Goal: Information Seeking & Learning: Find specific fact

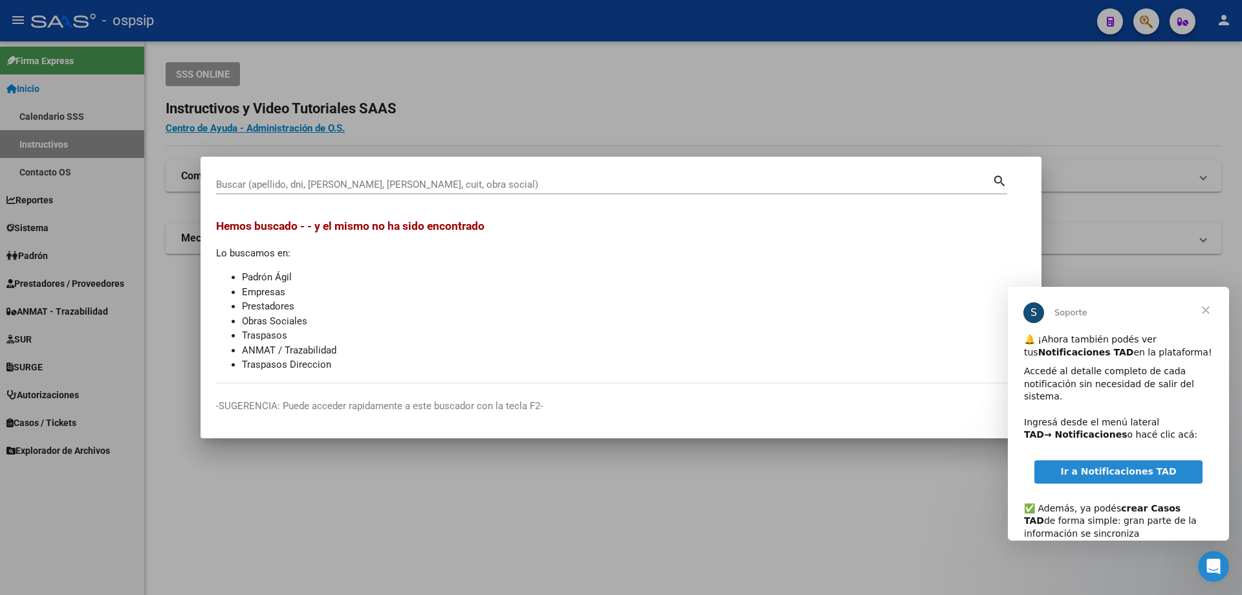
click at [496, 127] on div at bounding box center [621, 297] width 1242 height 595
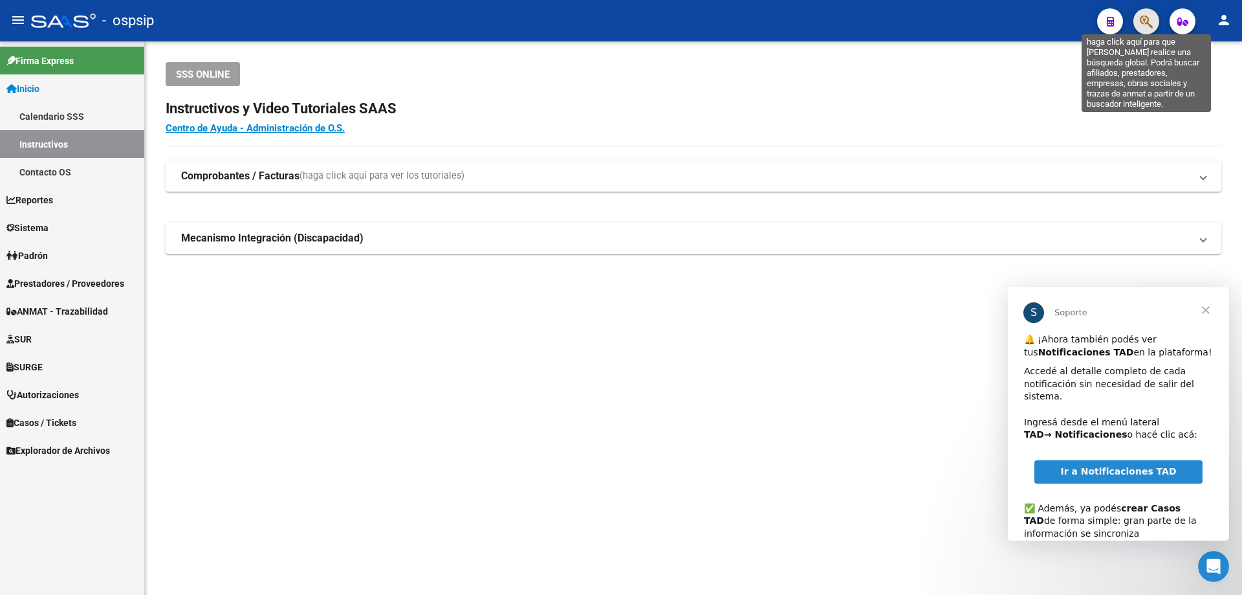
click at [1149, 20] on icon "button" at bounding box center [1146, 21] width 13 height 15
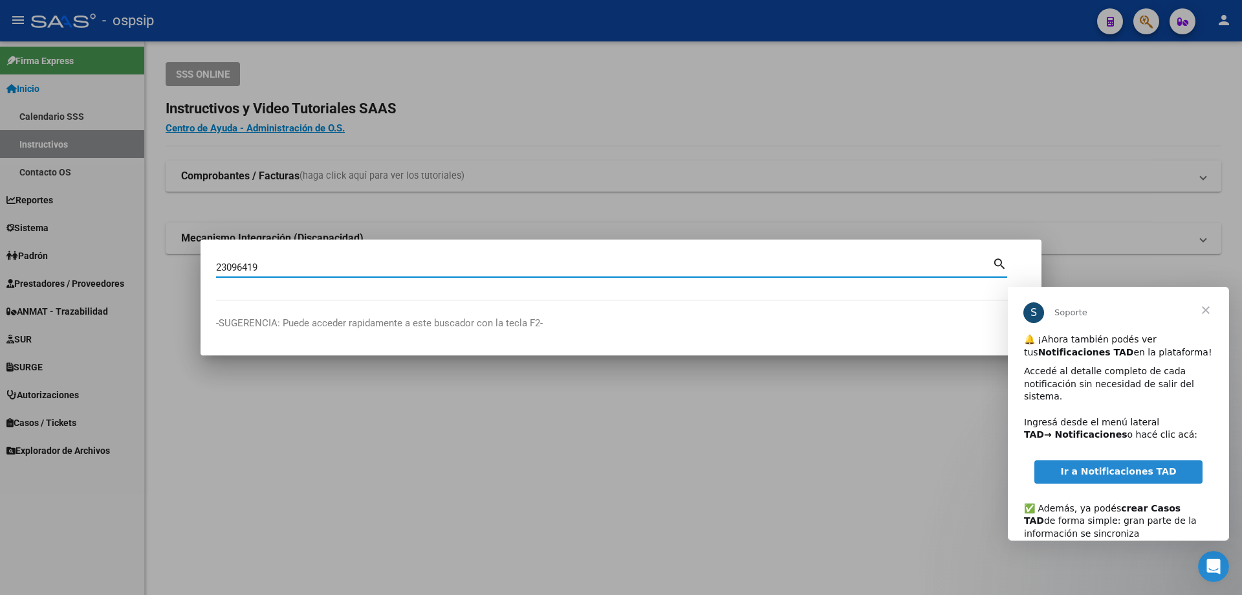
type input "23096419"
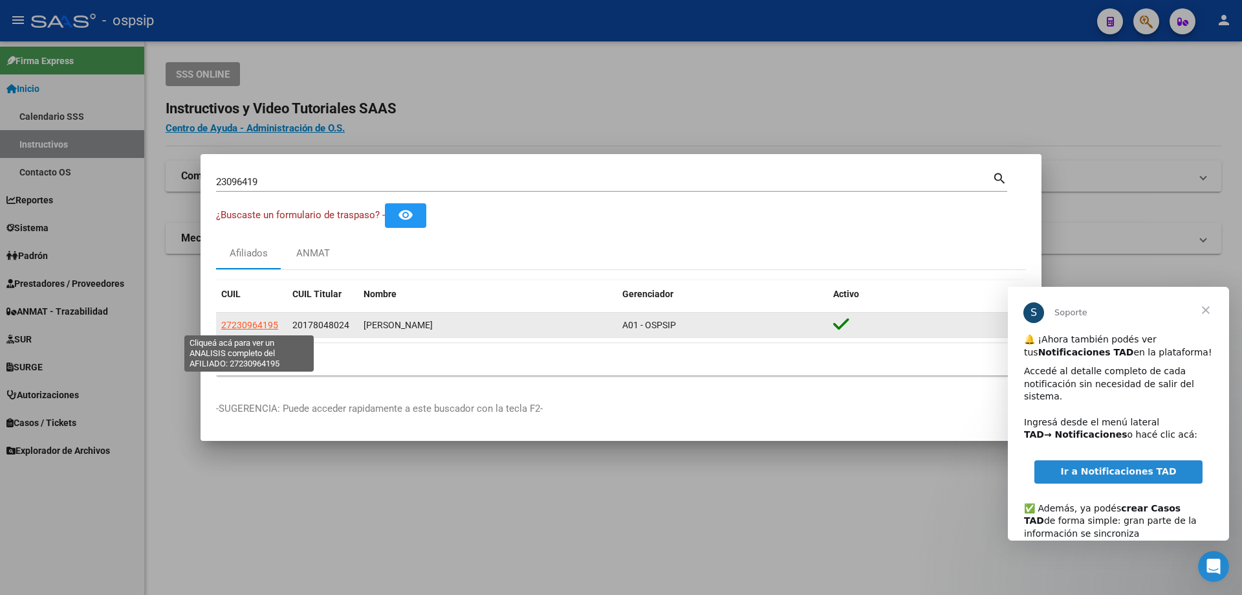
click at [262, 327] on span "27230964195" at bounding box center [249, 325] width 57 height 10
type textarea "27230964195"
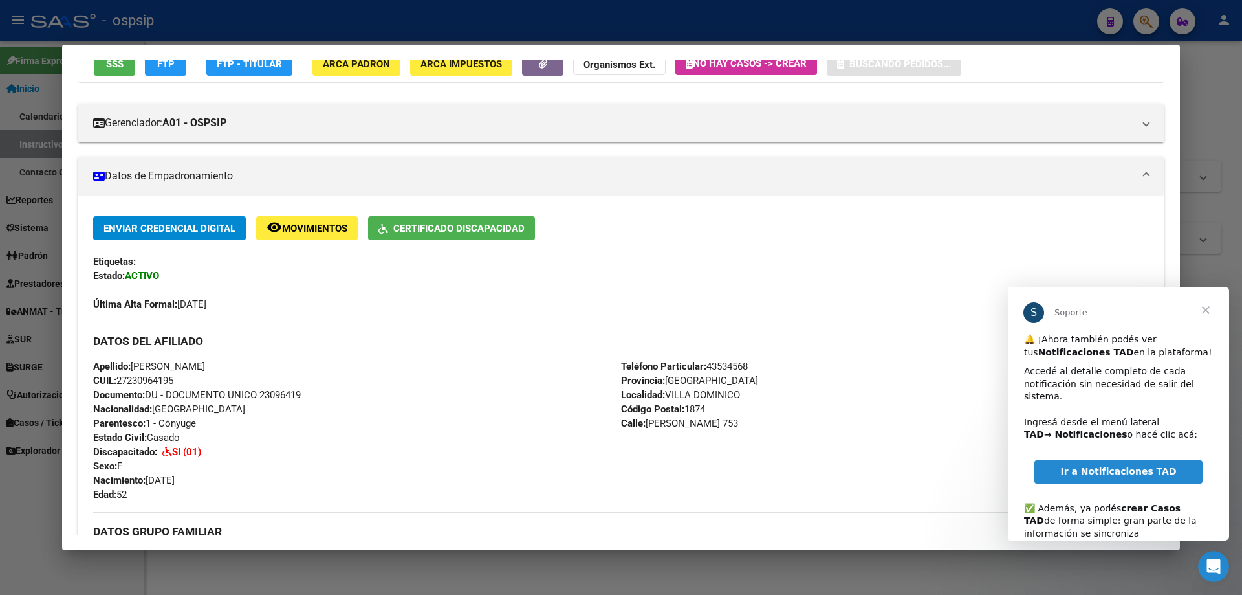
scroll to position [129, 0]
click at [443, 227] on span "Certificado Discapacidad" at bounding box center [458, 228] width 131 height 12
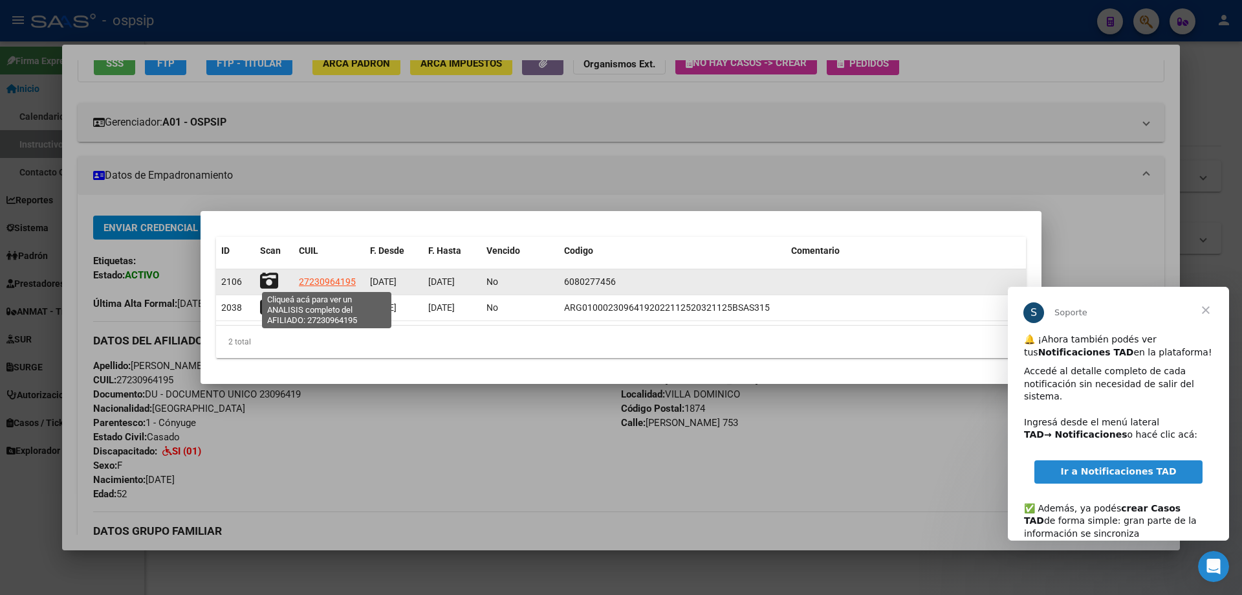
click at [344, 282] on span "27230964195" at bounding box center [327, 281] width 57 height 10
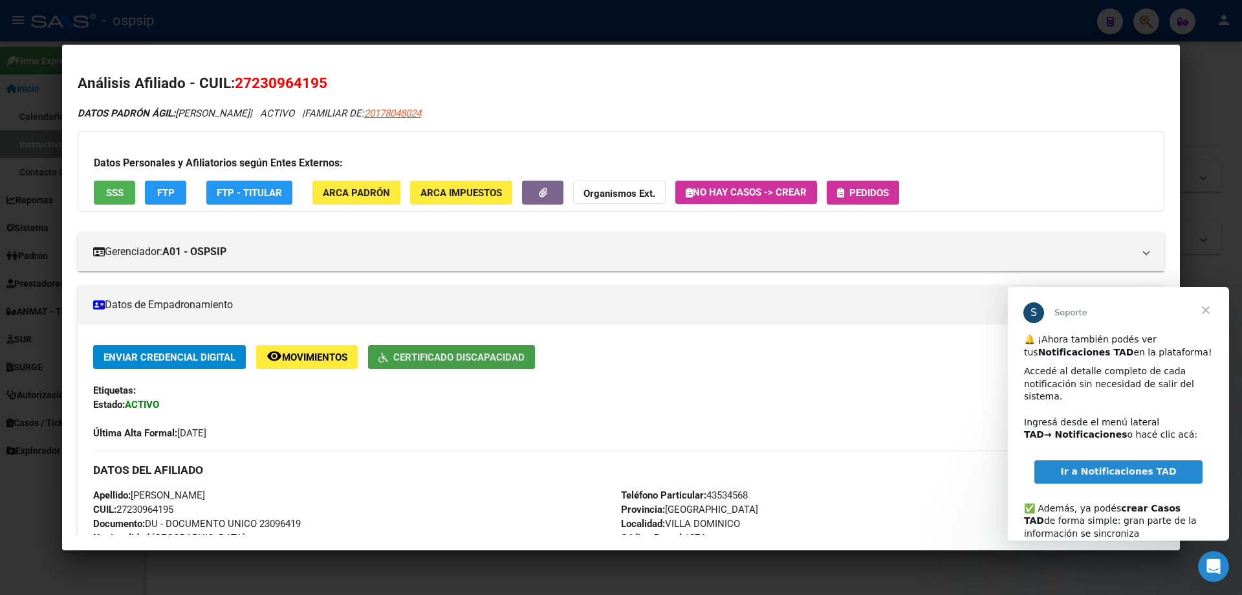
click at [491, 355] on span "Certificado Discapacidad" at bounding box center [458, 357] width 131 height 12
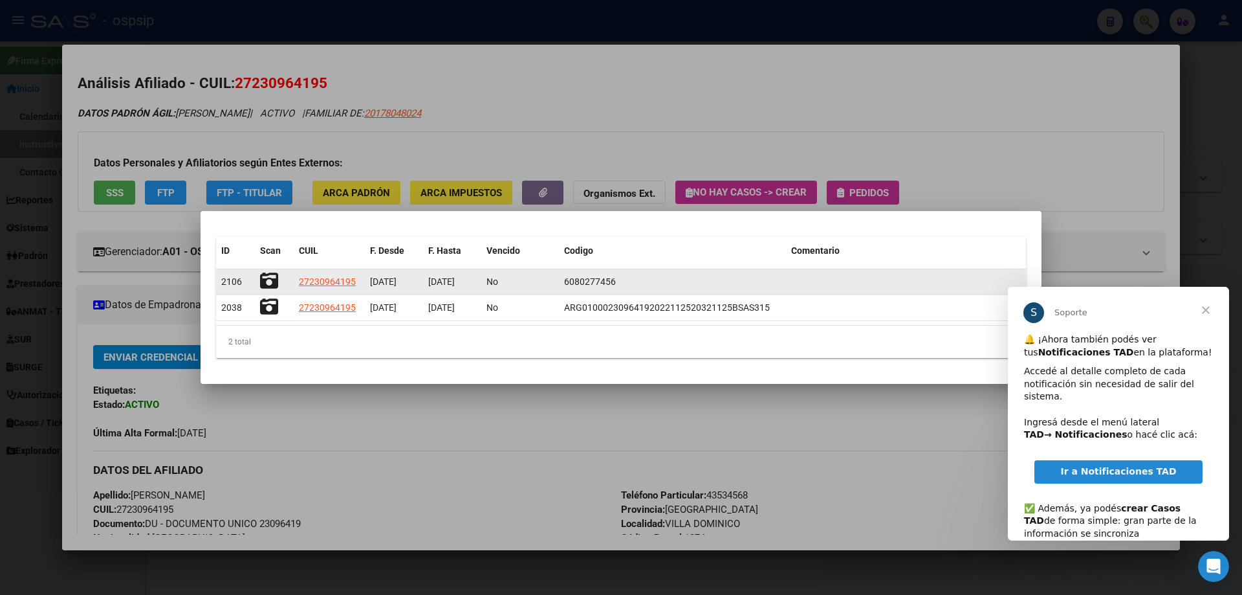
click at [273, 276] on icon at bounding box center [269, 281] width 18 height 18
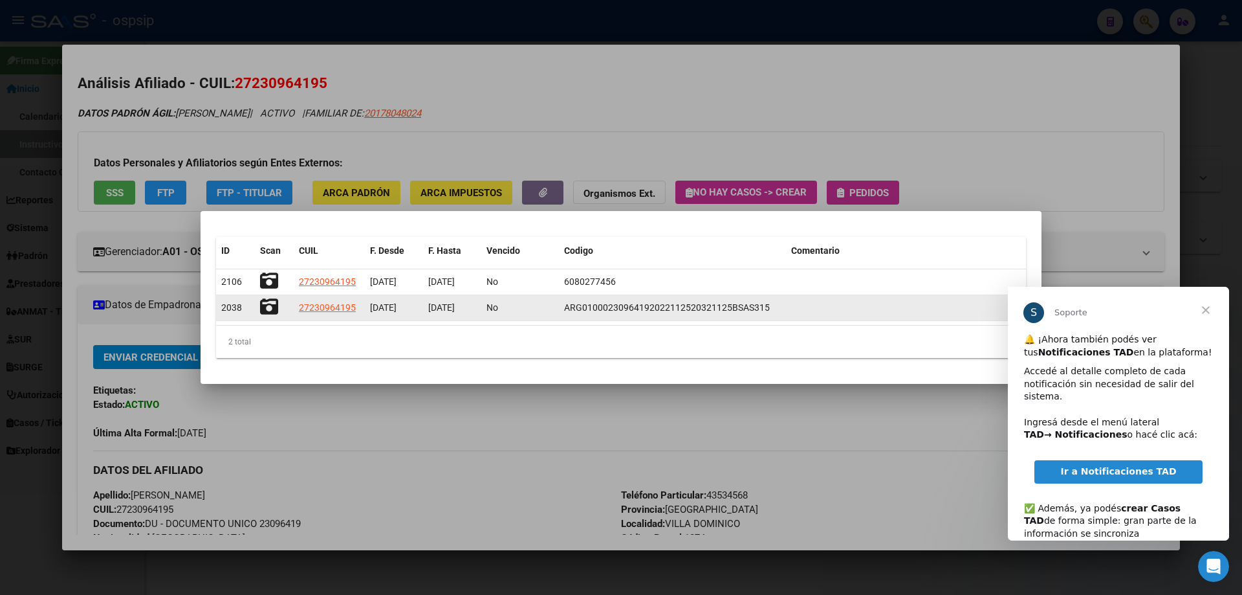
click at [265, 305] on icon at bounding box center [269, 307] width 18 height 18
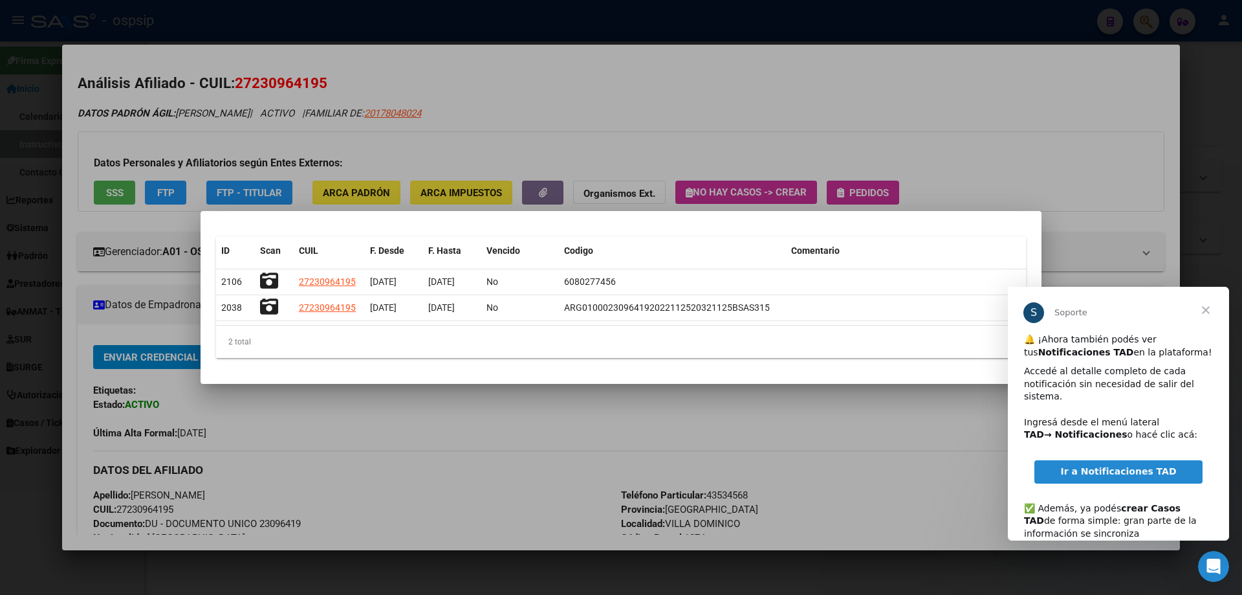
click at [354, 21] on div at bounding box center [621, 297] width 1242 height 595
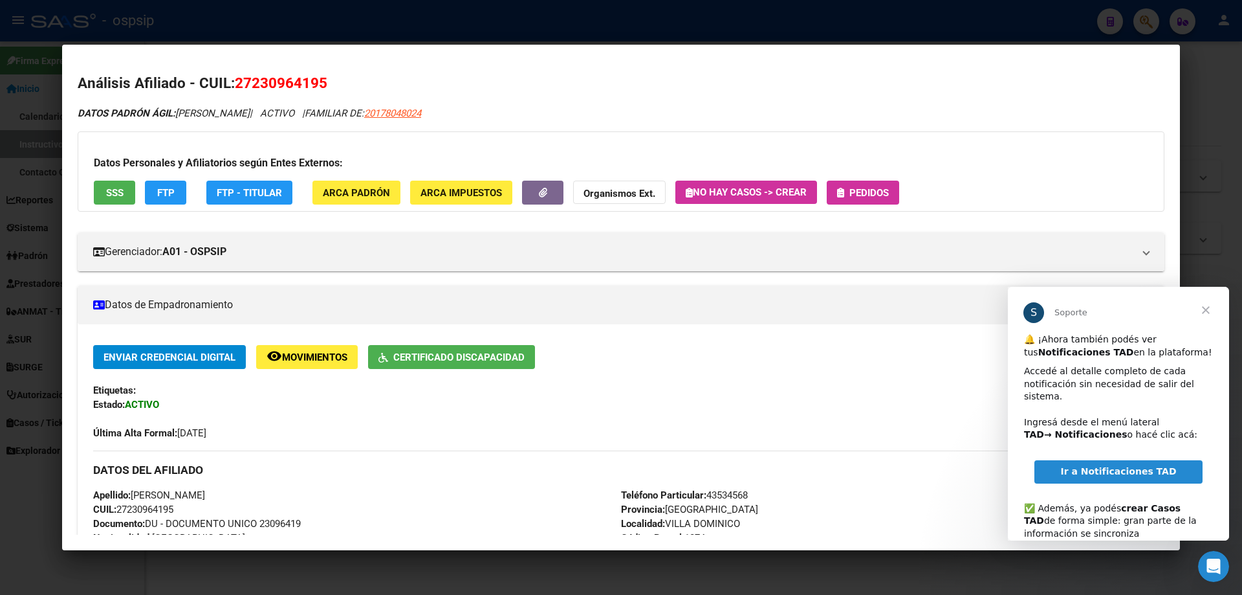
click at [342, 23] on div at bounding box center [621, 297] width 1242 height 595
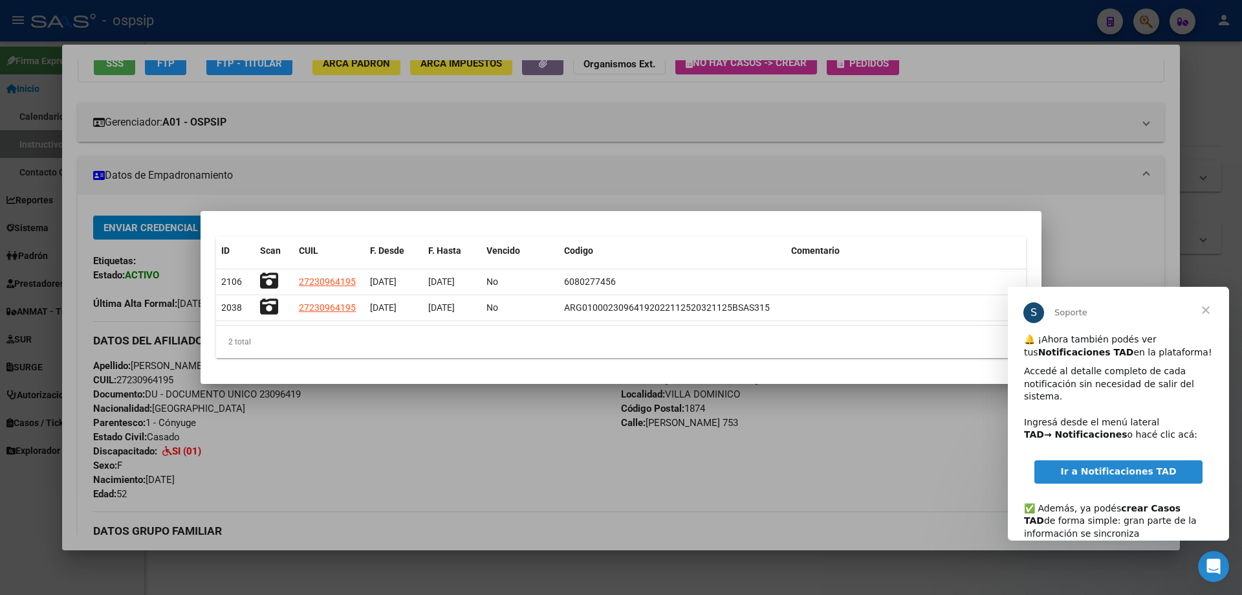
click at [293, 31] on div at bounding box center [621, 297] width 1242 height 595
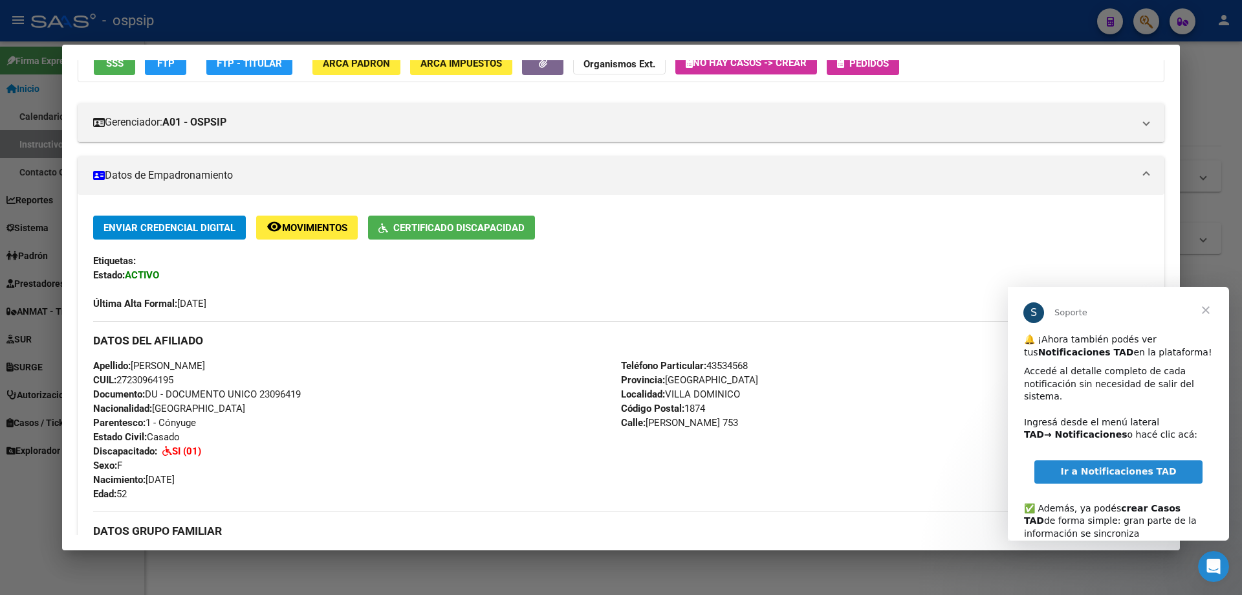
click at [294, 34] on div at bounding box center [621, 297] width 1242 height 595
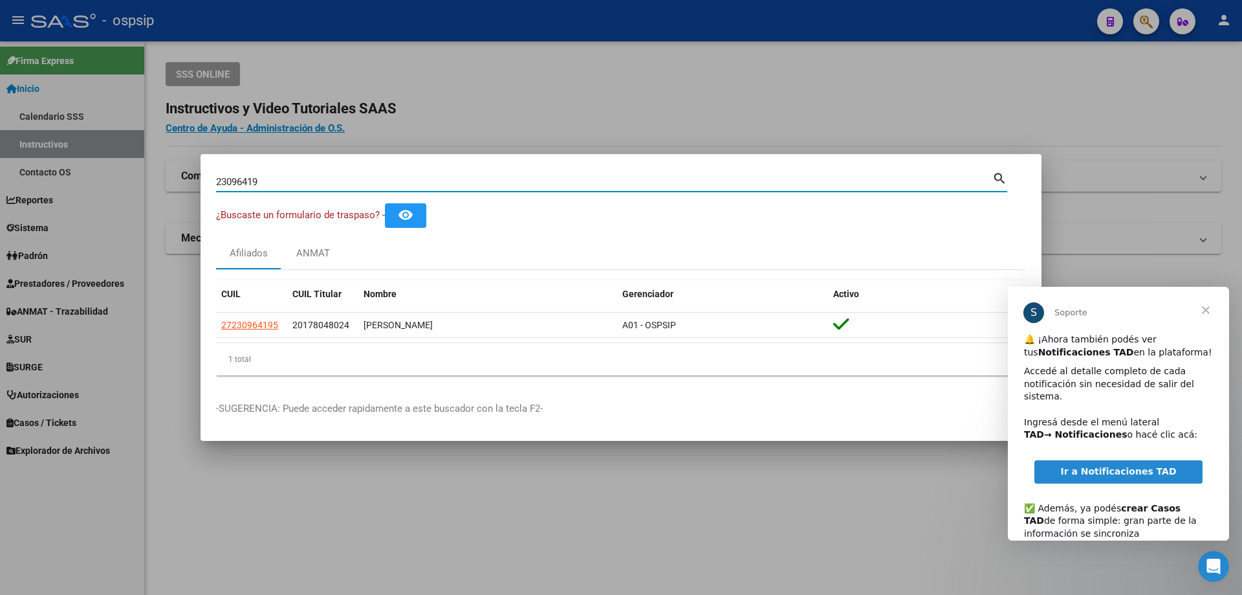
drag, startPoint x: 284, startPoint y: 180, endPoint x: 0, endPoint y: 95, distance: 296.5
click at [0, 95] on div "23096419 Buscar (apellido, dni, cuil, nro traspaso, cuit, obra social) search ¿…" at bounding box center [621, 297] width 1242 height 595
type input "21469436"
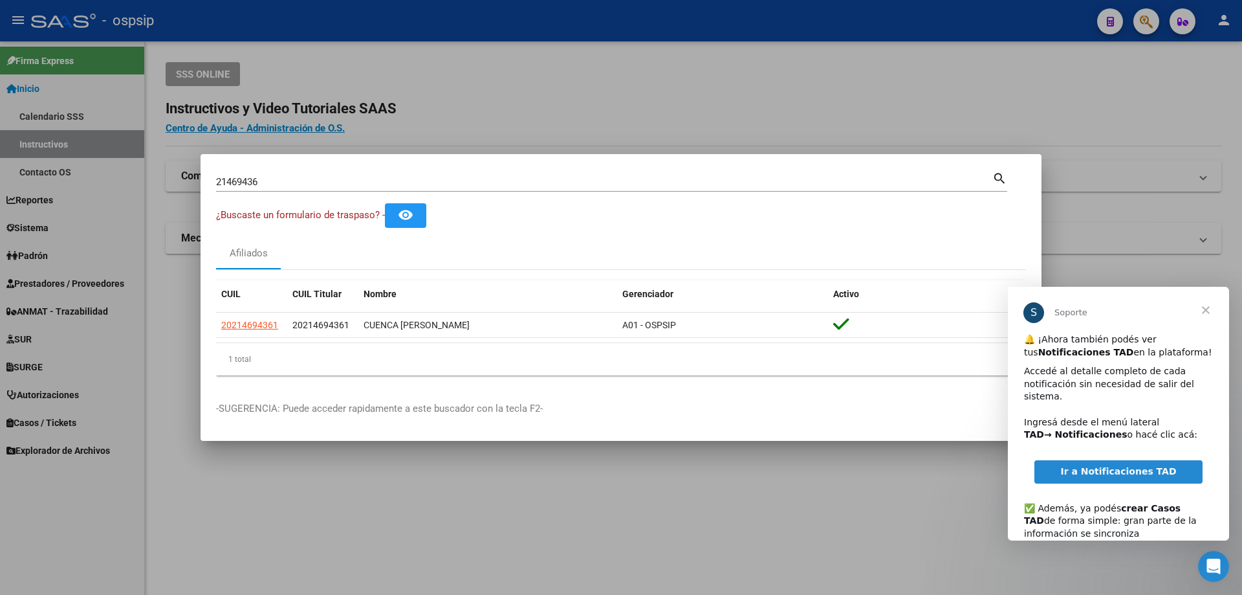
click at [1208, 300] on span "Cerrar" at bounding box center [1206, 310] width 47 height 47
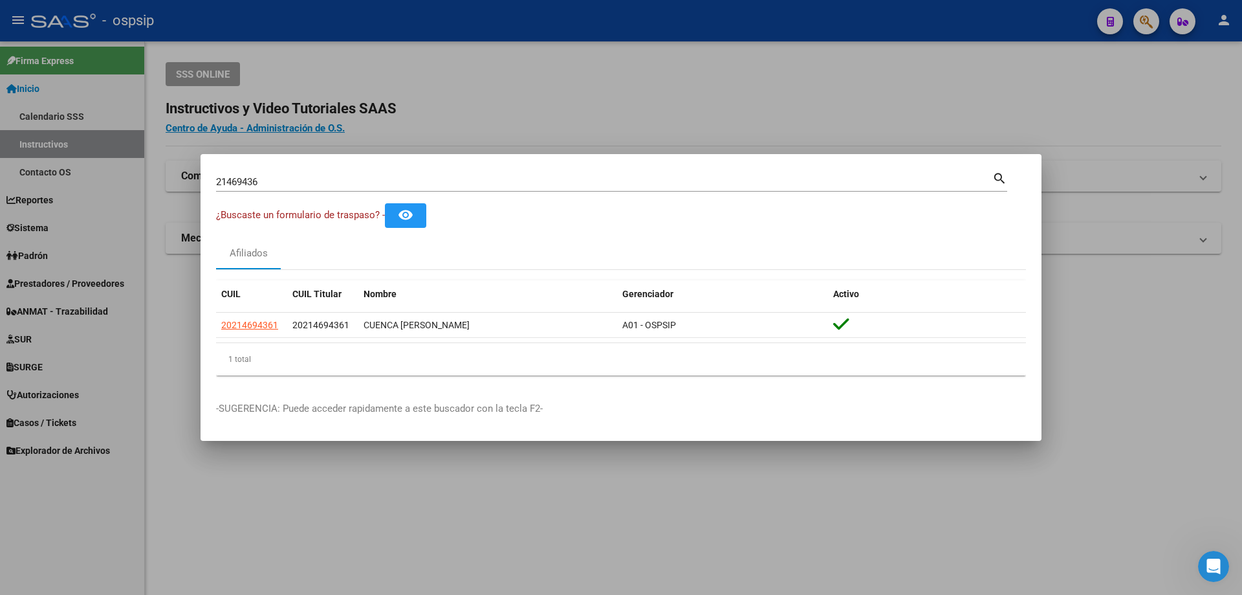
click at [237, 182] on input "21469436" at bounding box center [604, 182] width 777 height 12
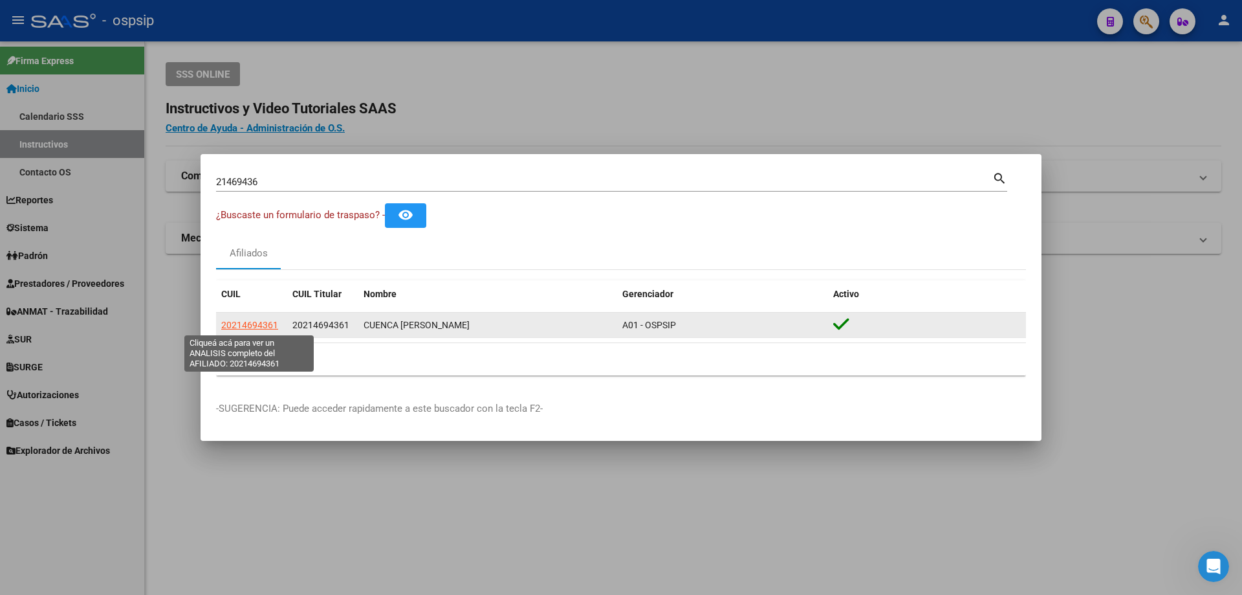
click at [255, 330] on span "20214694361" at bounding box center [249, 325] width 57 height 10
type textarea "20214694361"
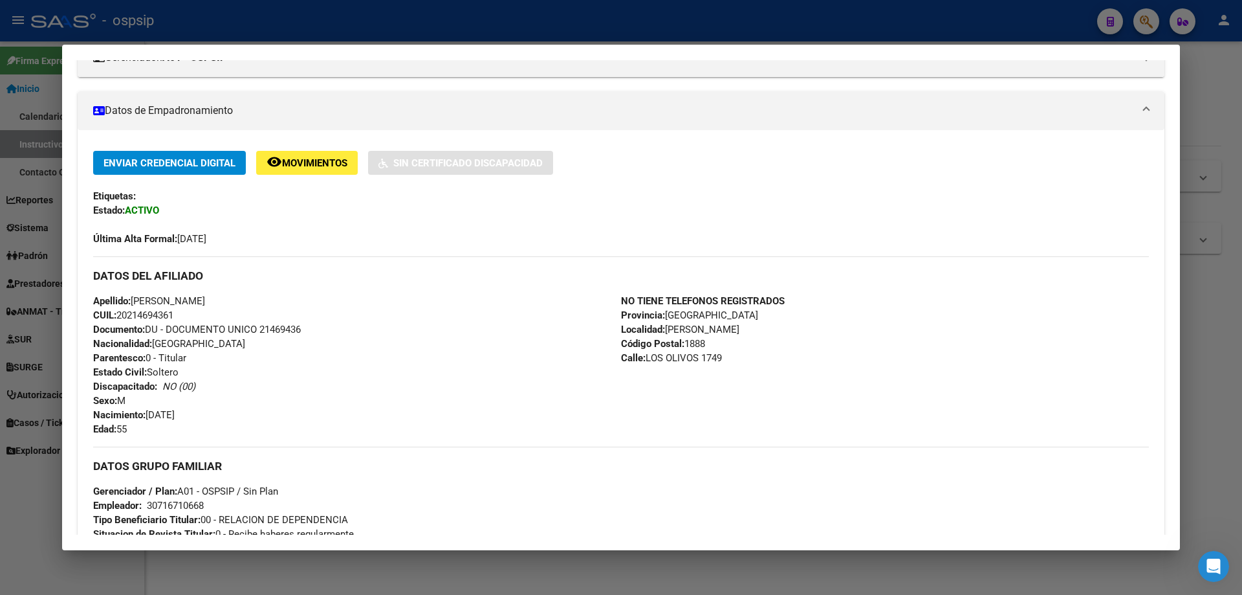
scroll to position [388, 0]
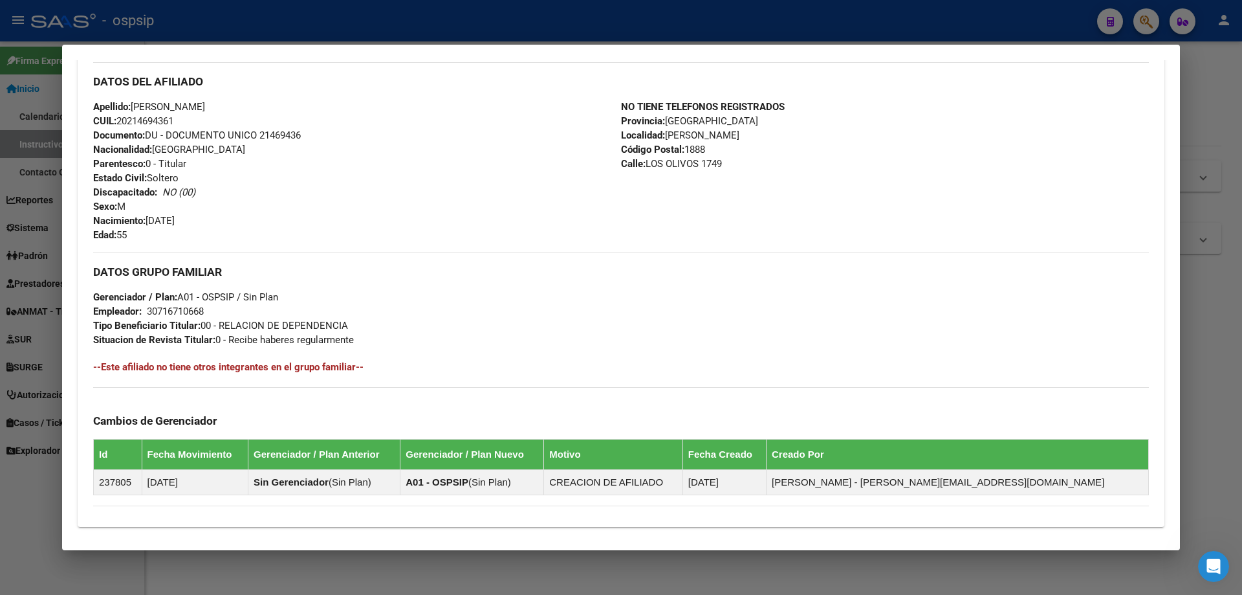
drag, startPoint x: 293, startPoint y: 127, endPoint x: 287, endPoint y: 135, distance: 10.1
click at [292, 127] on div "Apellido: [PERSON_NAME]: 20214694361 Documento: DU - DOCUMENTO UNICO 21469436 N…" at bounding box center [357, 171] width 528 height 142
click at [287, 135] on span "Documento: DU - DOCUMENTO UNICO 21469436" at bounding box center [197, 135] width 208 height 12
copy span "21469436"
